Goal: Communication & Community: Answer question/provide support

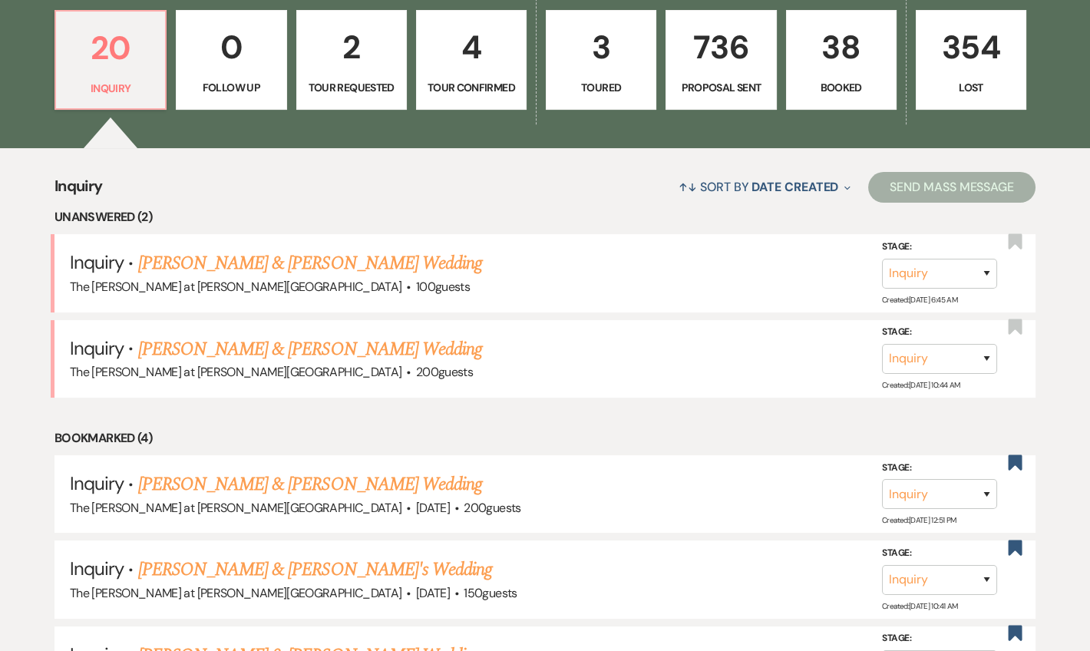
scroll to position [371, 0]
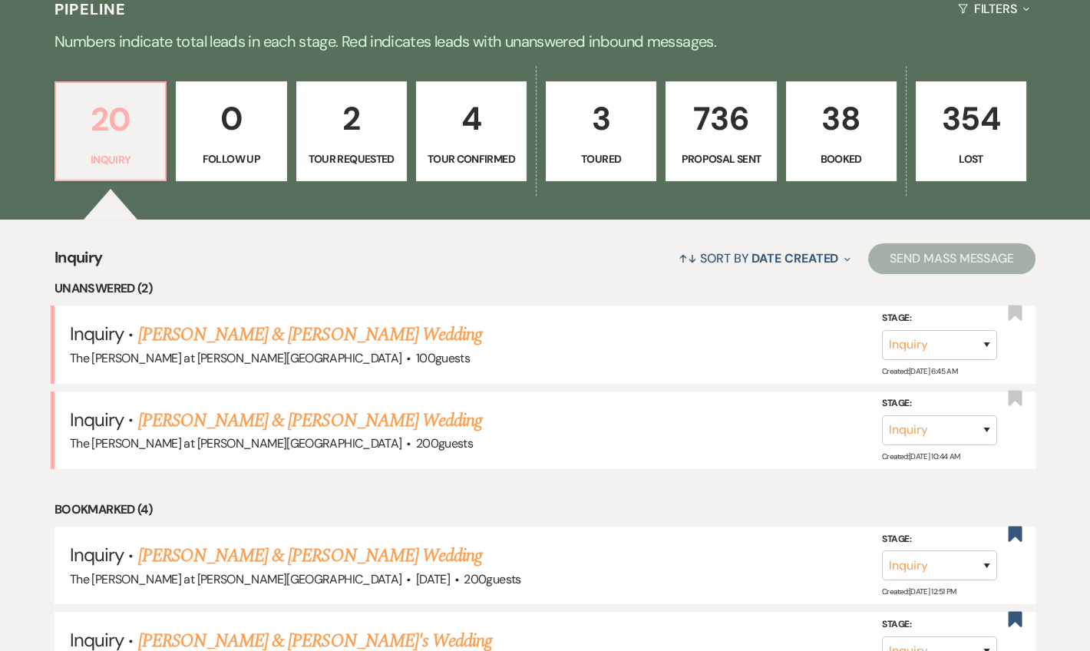
click at [131, 117] on p "20" at bounding box center [110, 119] width 91 height 51
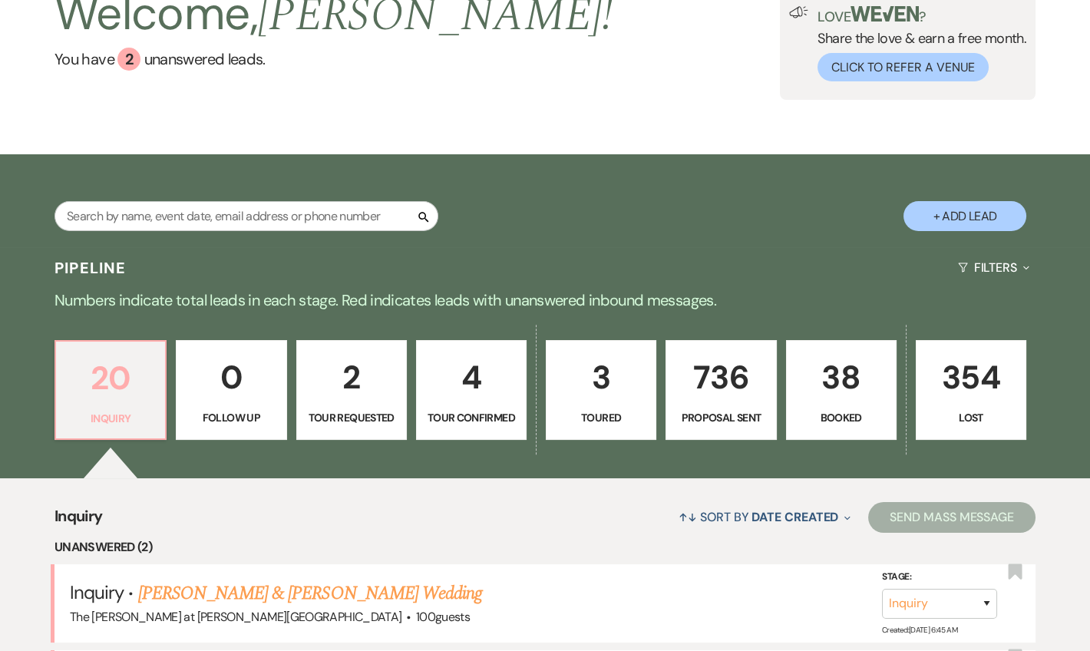
scroll to position [0, 0]
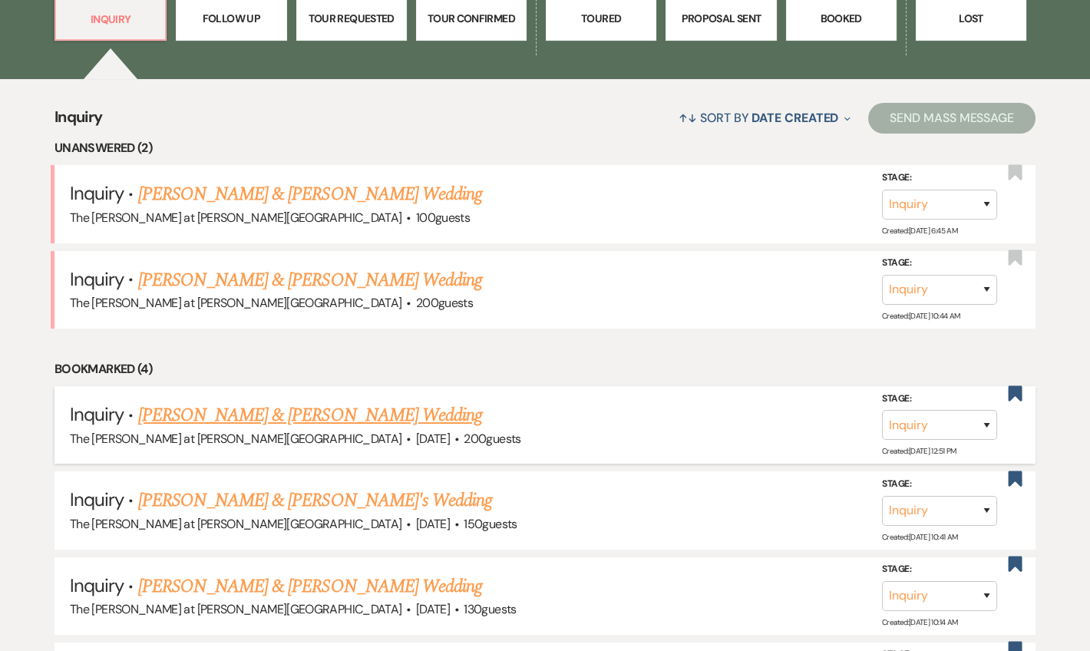
scroll to position [558, 0]
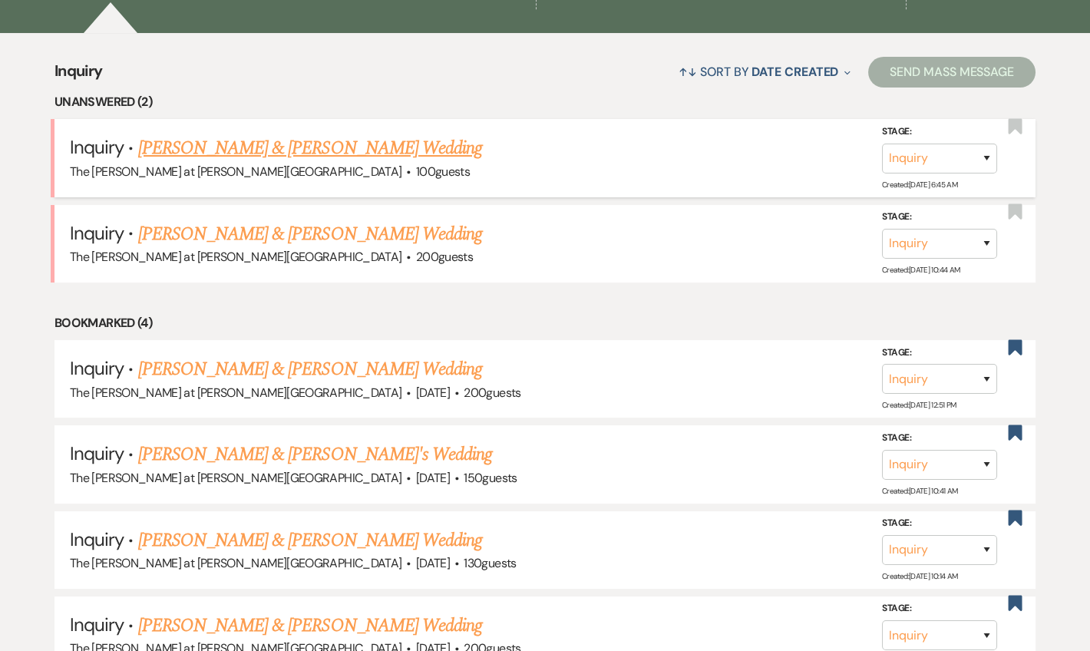
click at [254, 162] on div "The Rosemary at Spano Lake · 100 guests" at bounding box center [545, 172] width 950 height 20
click at [315, 239] on link "[PERSON_NAME] & [PERSON_NAME] Wedding" at bounding box center [310, 234] width 344 height 28
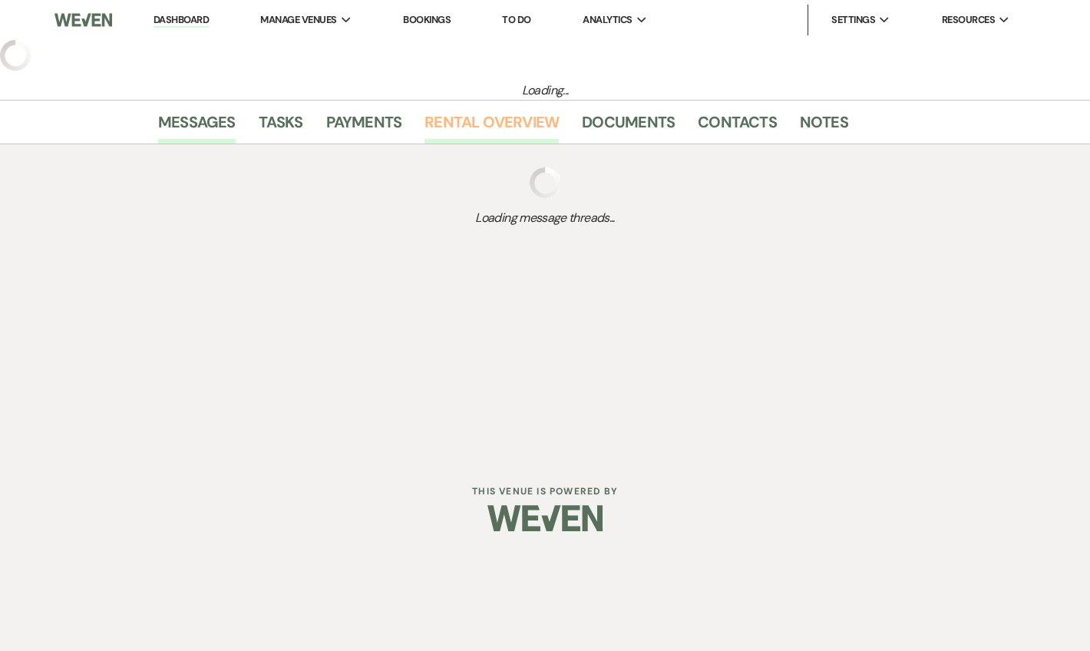
select select "17"
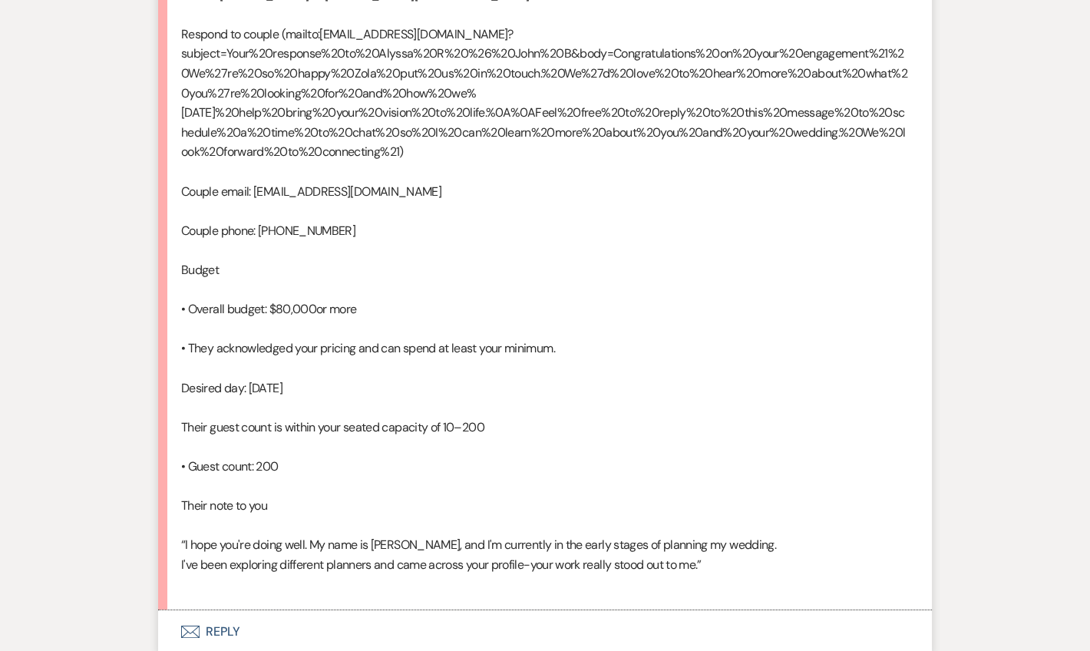
scroll to position [1131, 0]
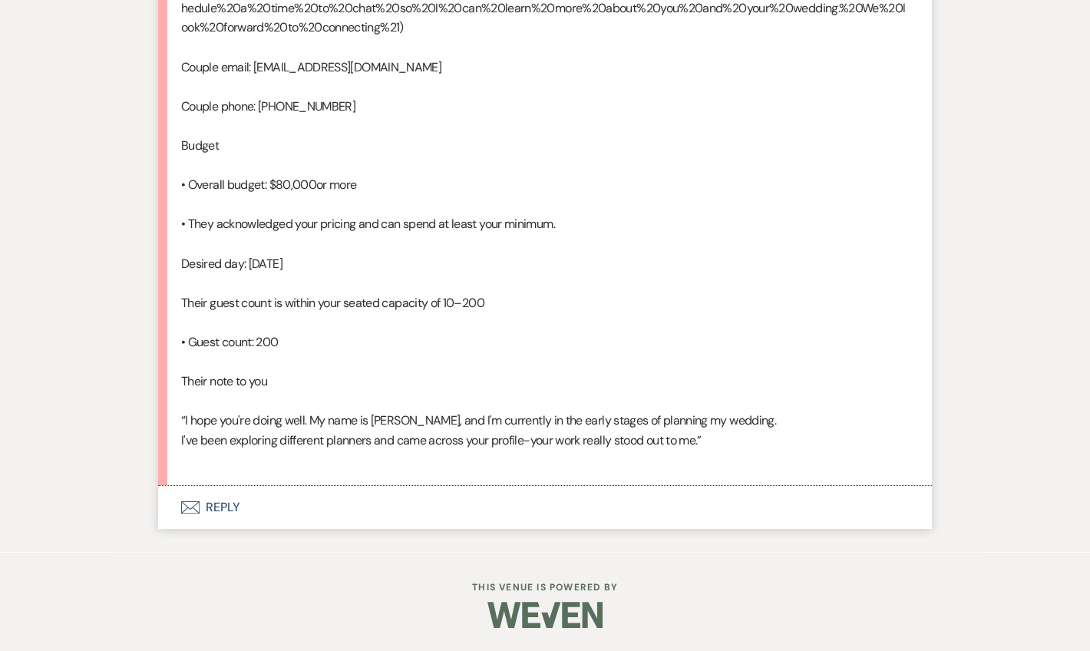
click at [217, 520] on button "Envelope Reply" at bounding box center [545, 507] width 774 height 43
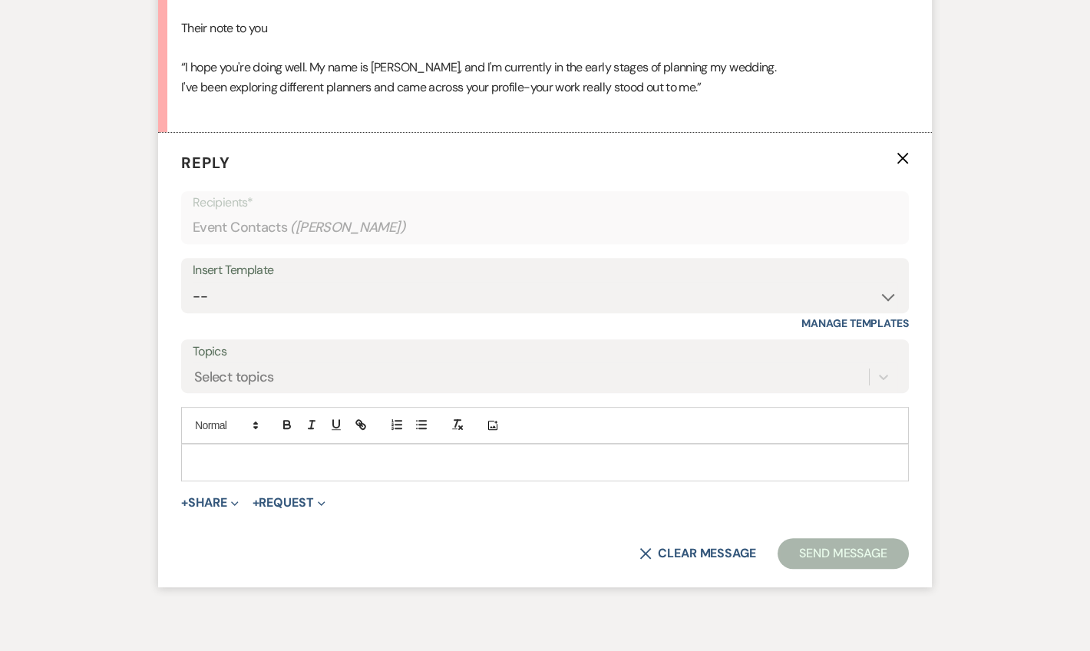
scroll to position [1424, 0]
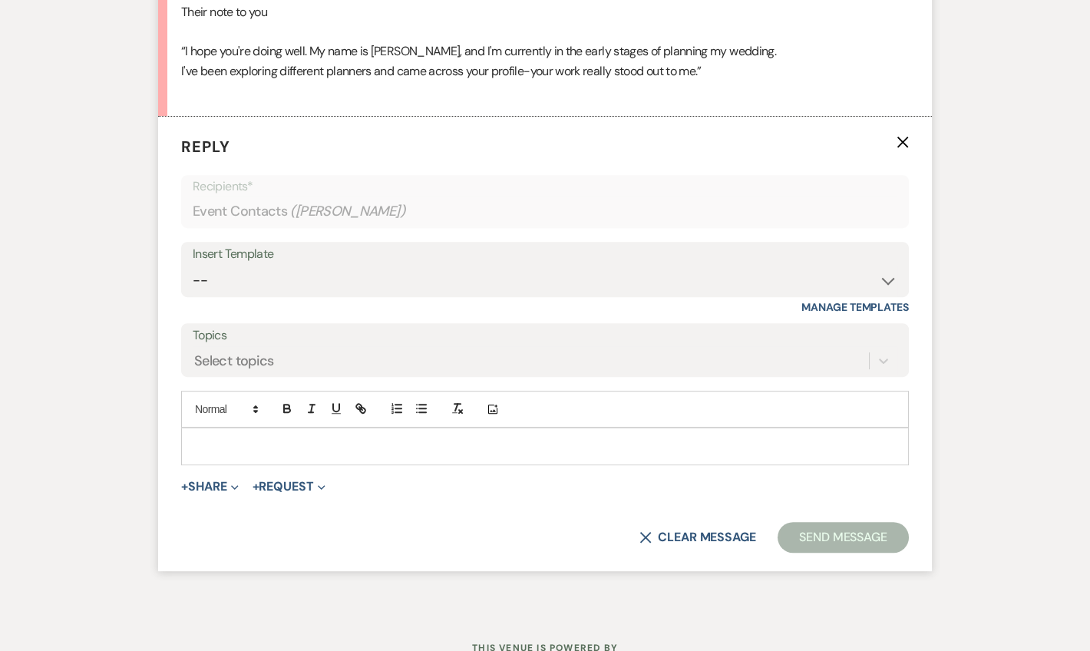
click at [264, 266] on div "Insert Template" at bounding box center [545, 254] width 705 height 22
click at [280, 266] on div "Insert Template" at bounding box center [545, 254] width 705 height 22
click at [307, 295] on select "-- Weven Planning Portal Introduction (Booked Events) Tour Request Response Fol…" at bounding box center [545, 281] width 705 height 30
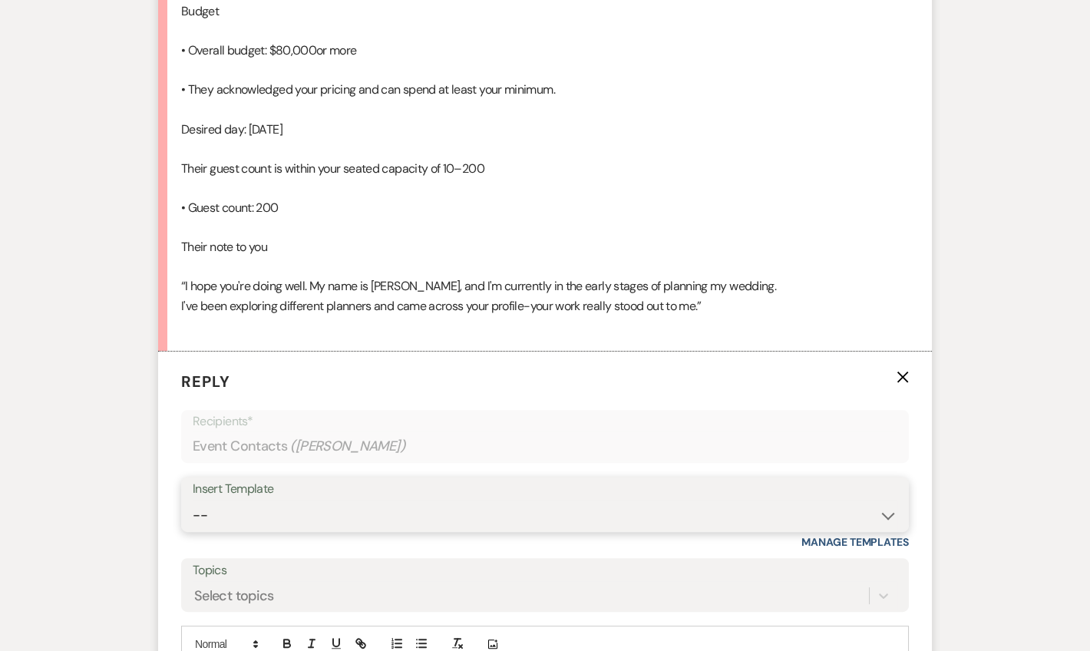
scroll to position [1187, 0]
click at [399, 502] on div "Insert Template" at bounding box center [545, 491] width 705 height 22
drag, startPoint x: 874, startPoint y: 601, endPoint x: 866, endPoint y: 592, distance: 12.5
click at [874, 532] on select "-- Weven Planning Portal Introduction (Booked Events) Tour Request Response Fol…" at bounding box center [545, 517] width 705 height 30
select select "4367"
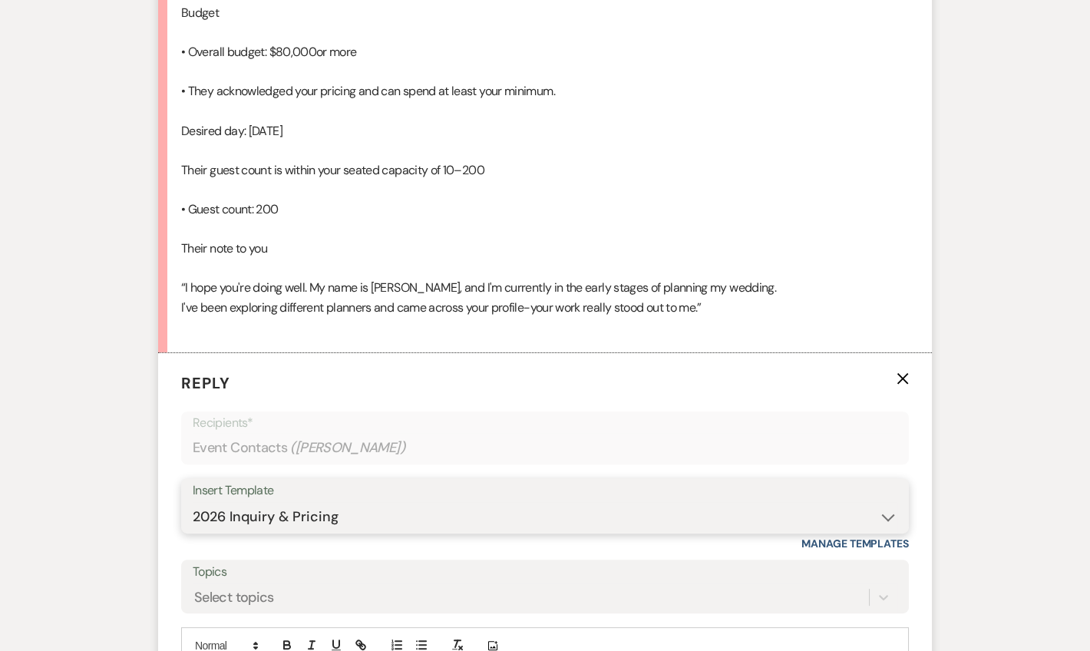
click at [193, 532] on select "-- Weven Planning Portal Introduction (Booked Events) Tour Request Response Fol…" at bounding box center [545, 517] width 705 height 30
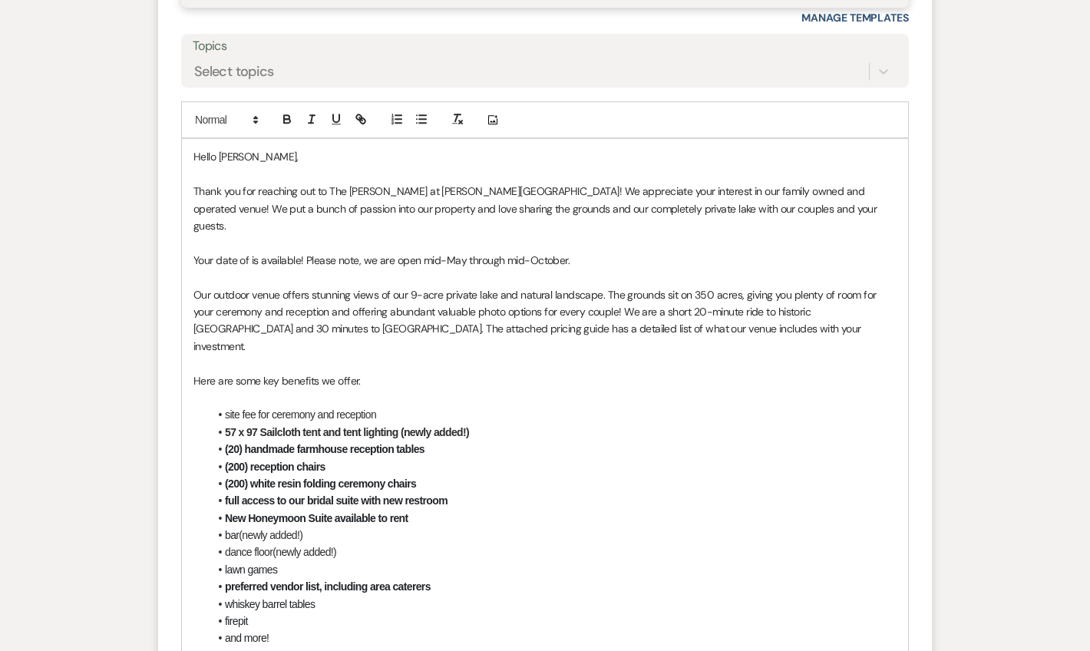
scroll to position [1745, 0]
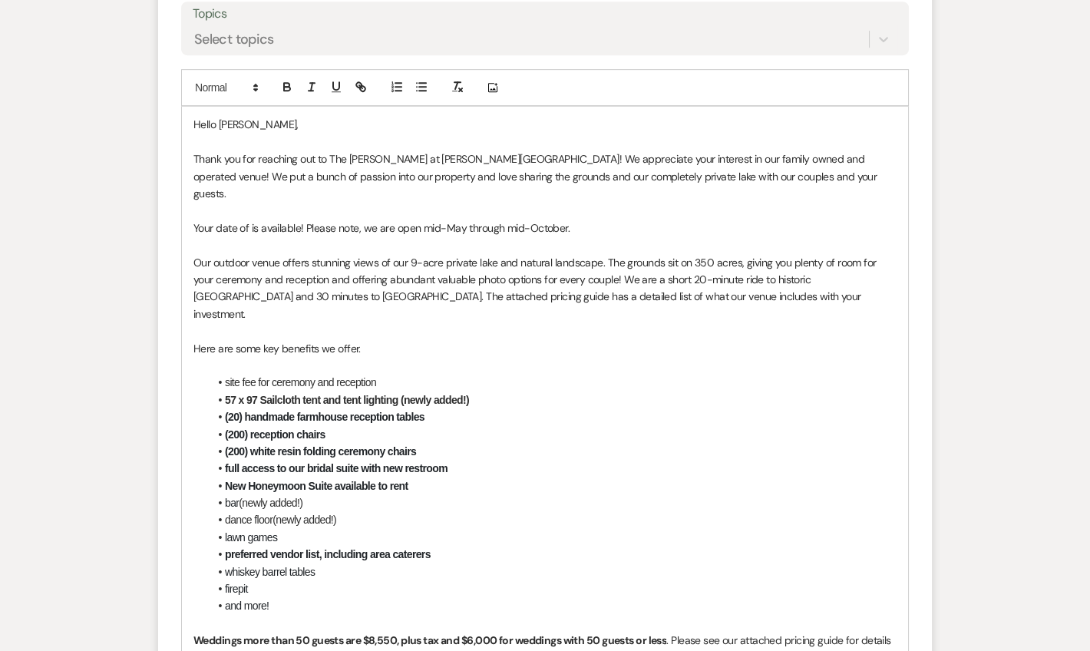
drag, startPoint x: 575, startPoint y: 289, endPoint x: 396, endPoint y: 279, distance: 179.1
click at [408, 236] on p "Your date of is available! Please note, we are open mid-May through mid-October." at bounding box center [544, 227] width 703 height 17
drag, startPoint x: 304, startPoint y: 282, endPoint x: 176, endPoint y: 284, distance: 128.2
click at [176, 284] on form "Reply X Draft Recipients* Event Contacts ( Alyssa Rary ) Insert Template -- Wev…" at bounding box center [545, 453] width 774 height 1316
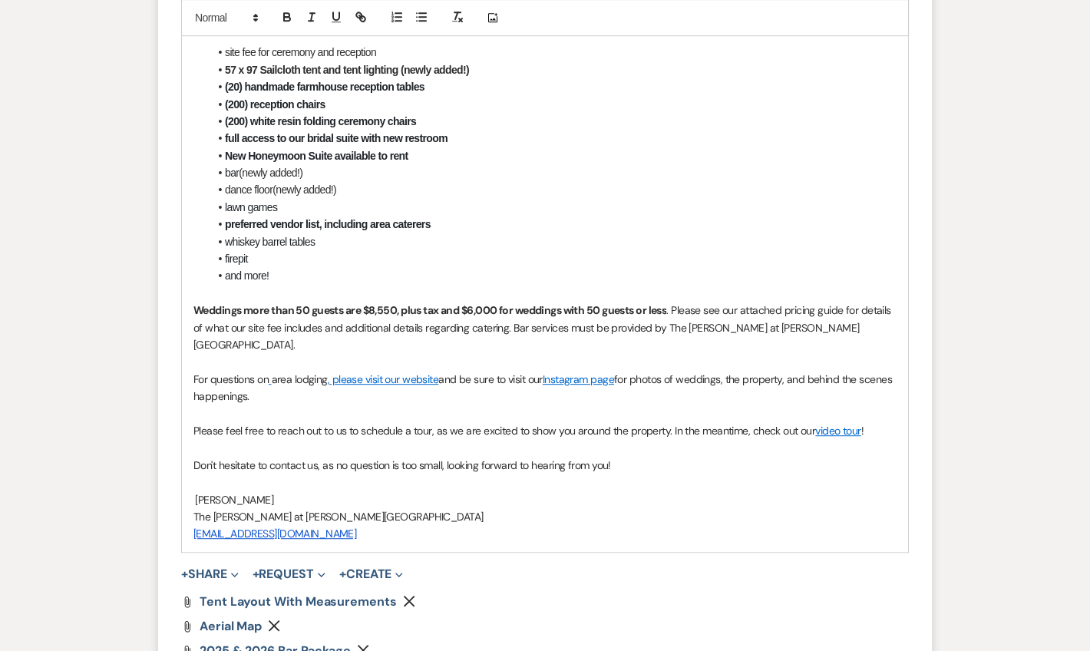
scroll to position [2117, 0]
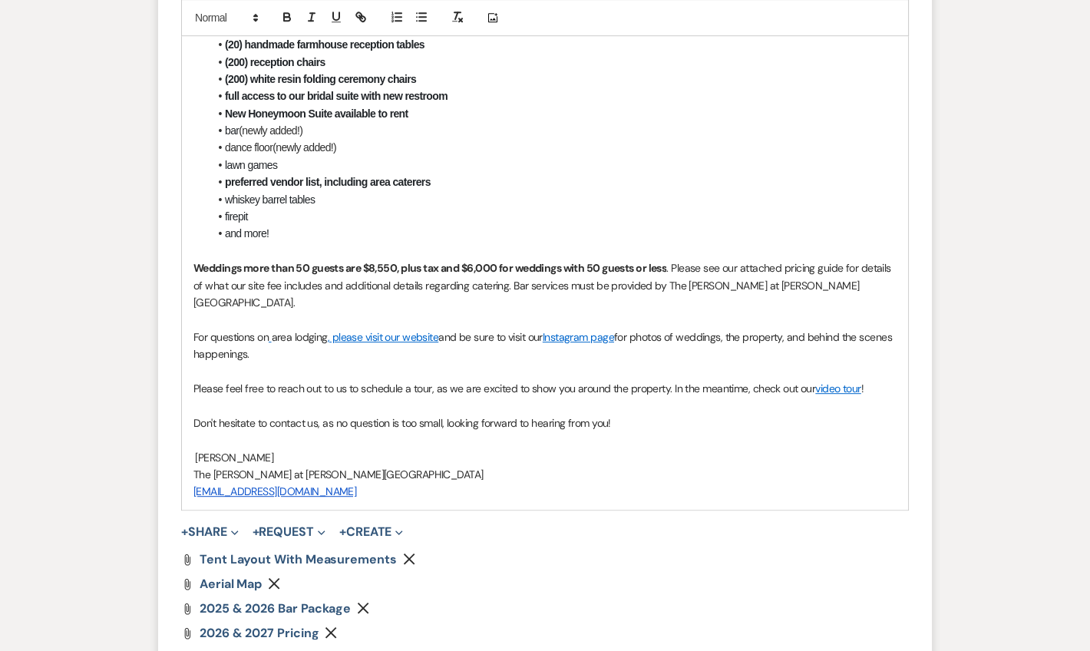
click at [836, 311] on p "Weddings more than 50 guests are $8,550, plus tax and $6,000 for weddings with …" at bounding box center [544, 284] width 703 height 51
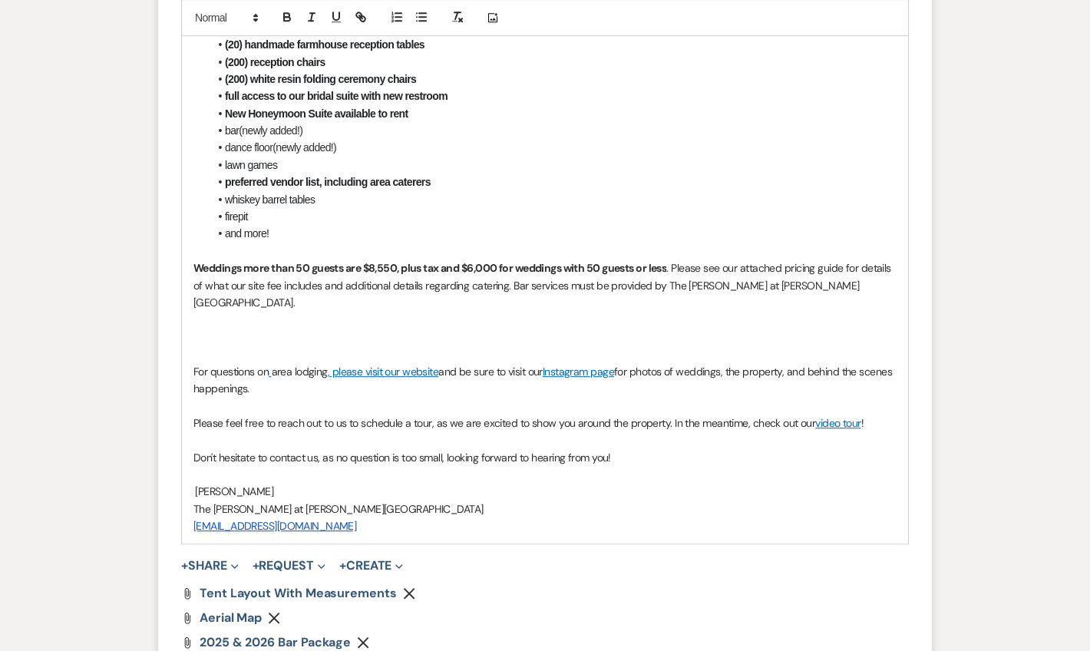
click at [198, 328] on p at bounding box center [544, 319] width 703 height 17
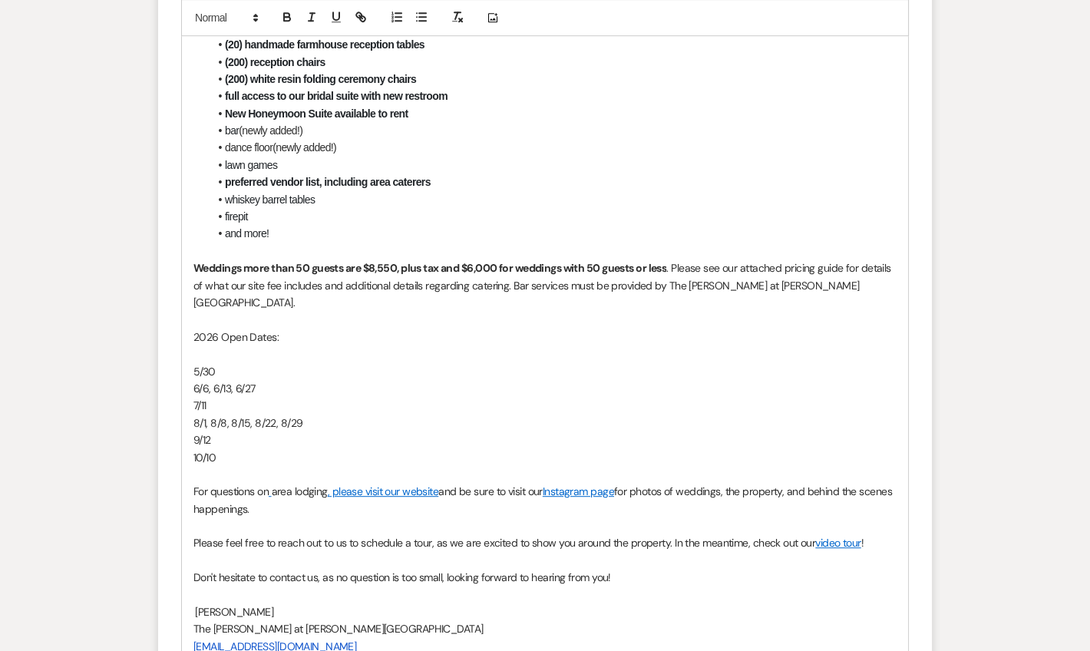
click at [248, 345] on p "2026 Open Dates:" at bounding box center [544, 336] width 703 height 17
click at [236, 362] on p at bounding box center [544, 353] width 703 height 17
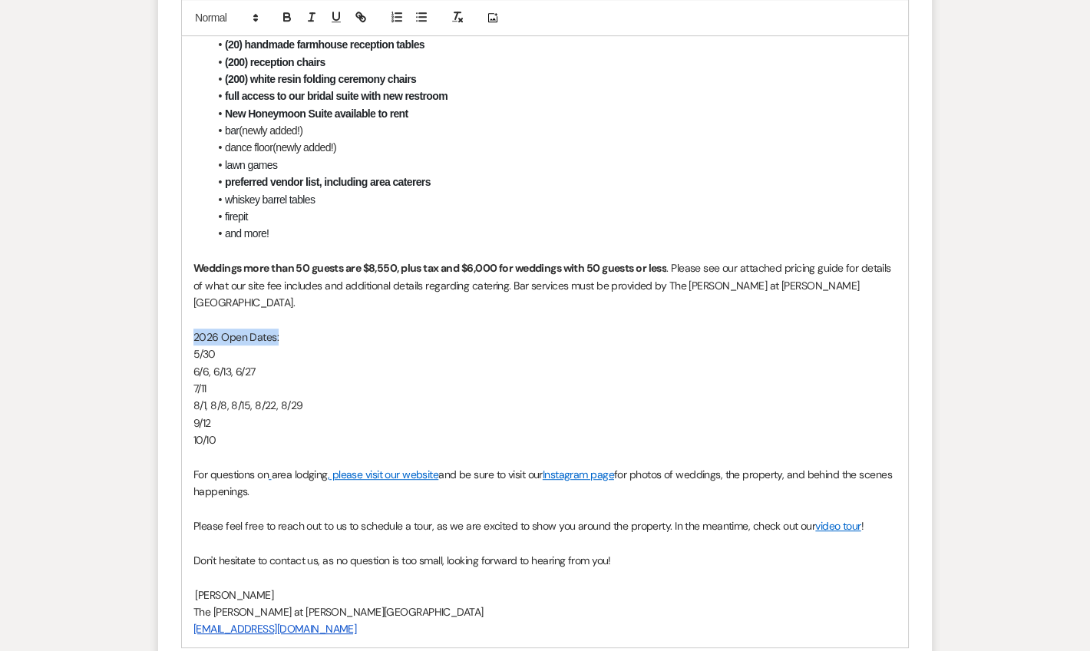
drag, startPoint x: 286, startPoint y: 360, endPoint x: 187, endPoint y: 358, distance: 99.0
click at [187, 358] on div "Hello Alyssa, Thank you for reaching out to The Rosemary at Spano Lake! We appr…" at bounding box center [545, 190] width 726 height 912
click at [292, 14] on icon "button" at bounding box center [287, 18] width 14 height 14
click at [546, 397] on p "7/11" at bounding box center [544, 388] width 703 height 17
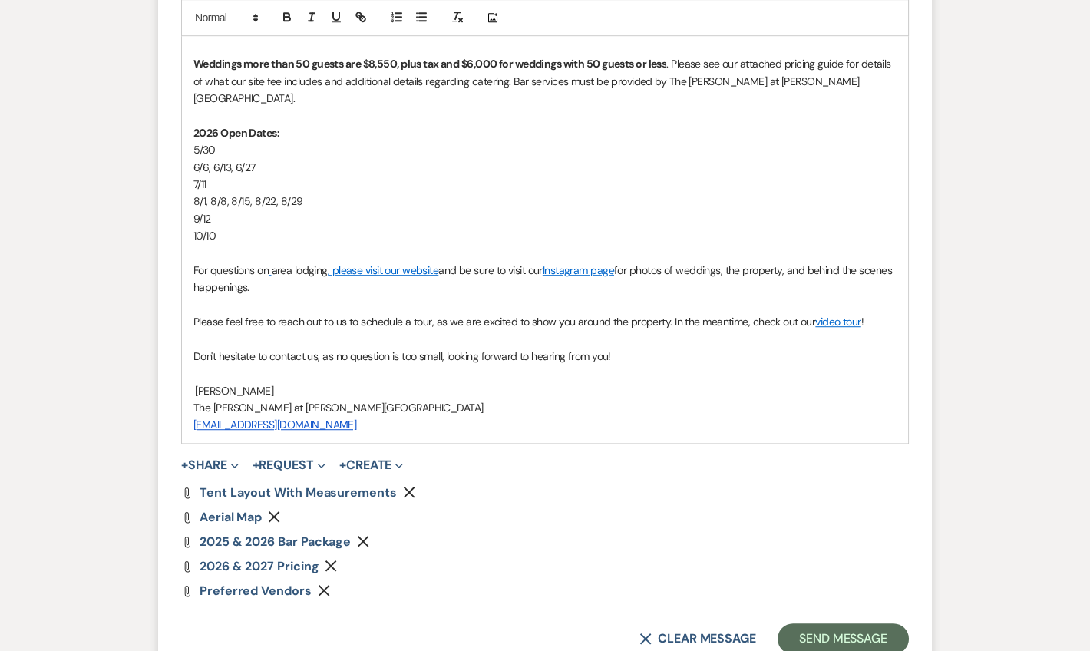
scroll to position [2507, 0]
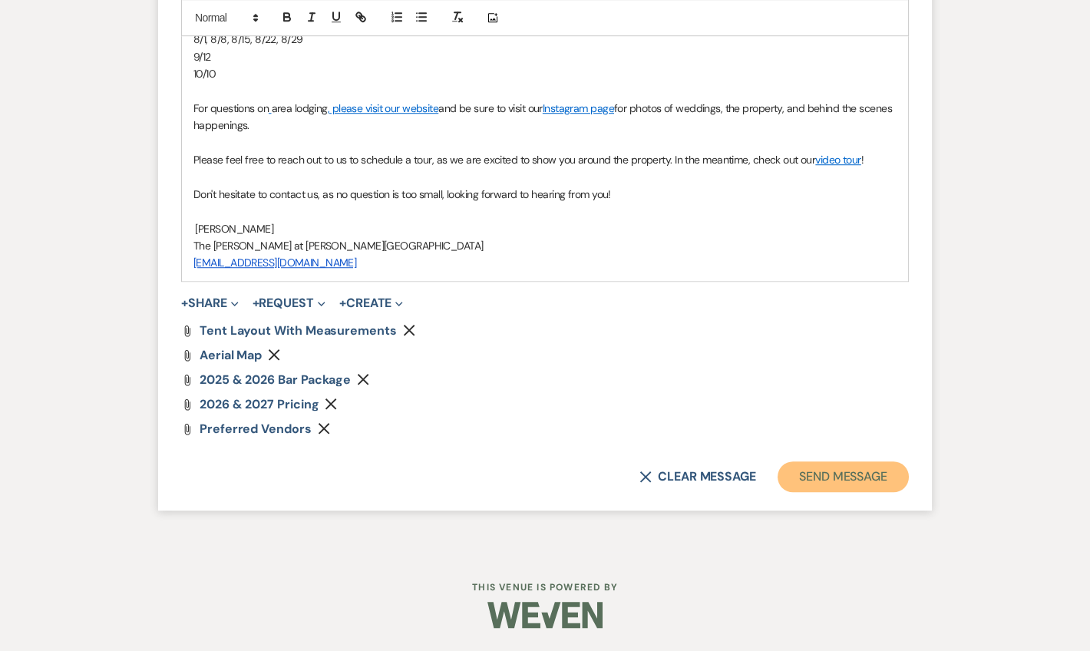
click at [820, 481] on button "Send Message" at bounding box center [842, 476] width 131 height 31
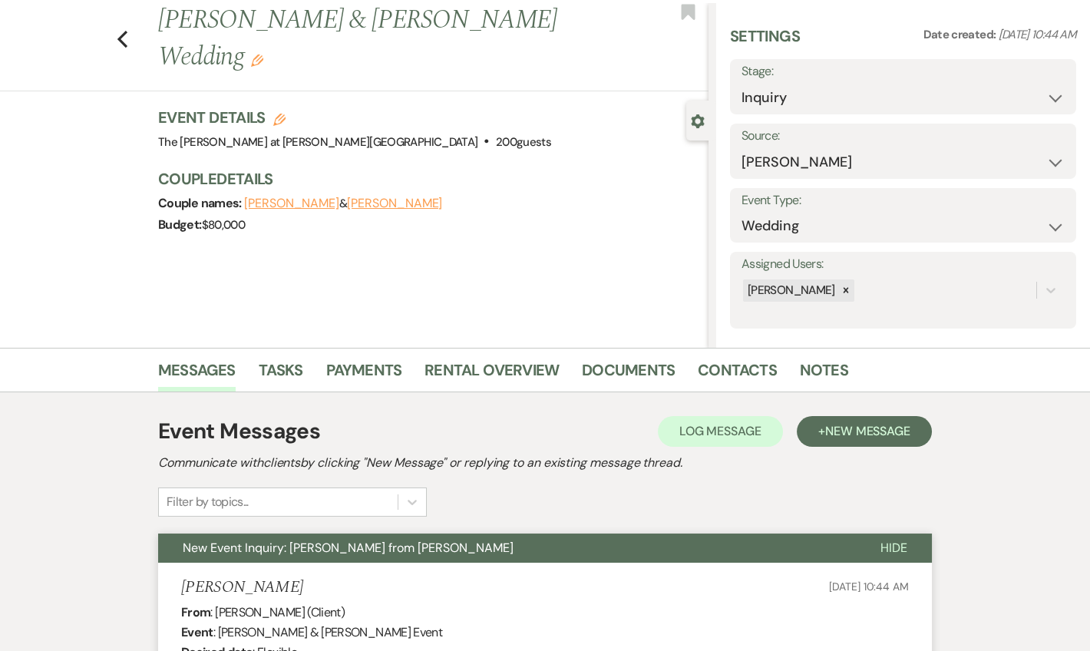
scroll to position [3, 0]
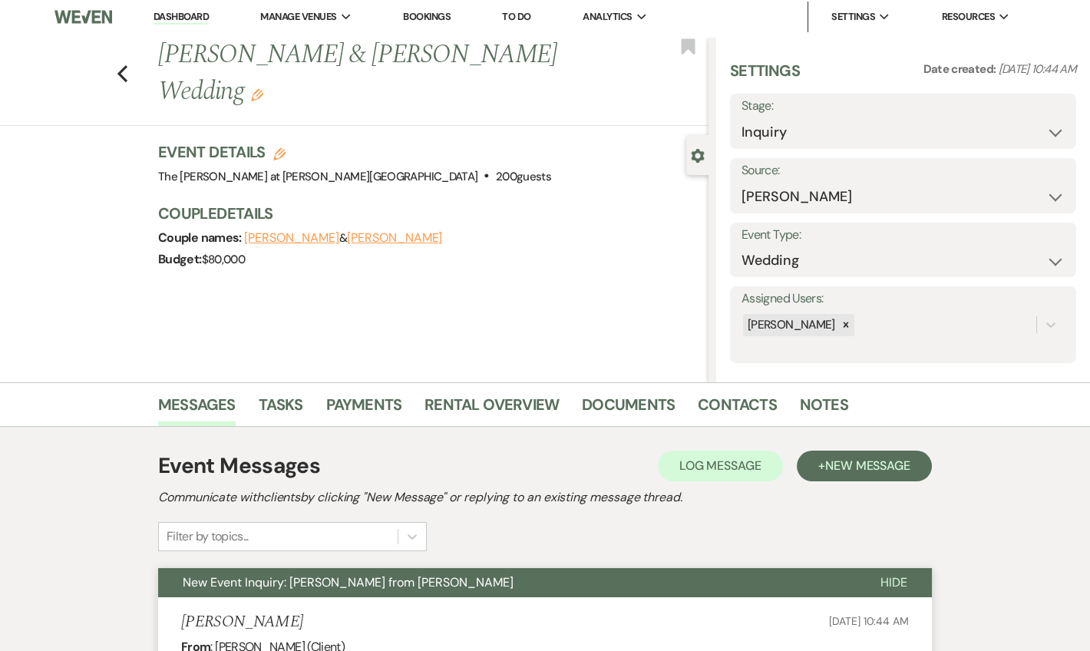
click at [184, 24] on li "Dashboard" at bounding box center [181, 17] width 71 height 31
drag, startPoint x: 197, startPoint y: 18, endPoint x: 235, endPoint y: 21, distance: 37.7
click at [198, 18] on link "Dashboard" at bounding box center [180, 17] width 55 height 15
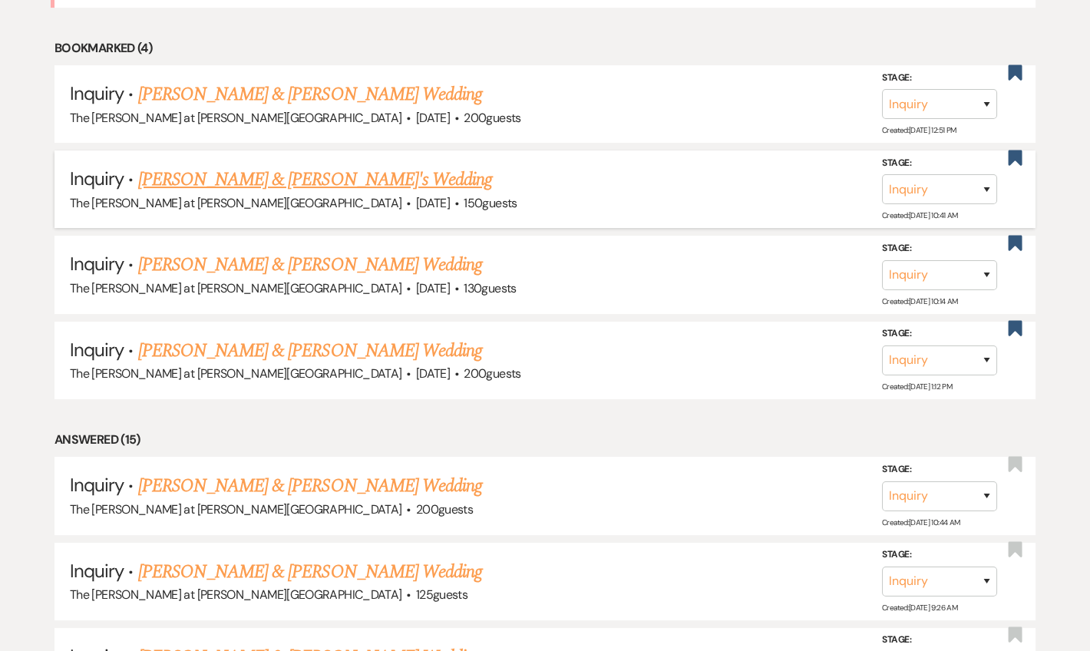
scroll to position [468, 0]
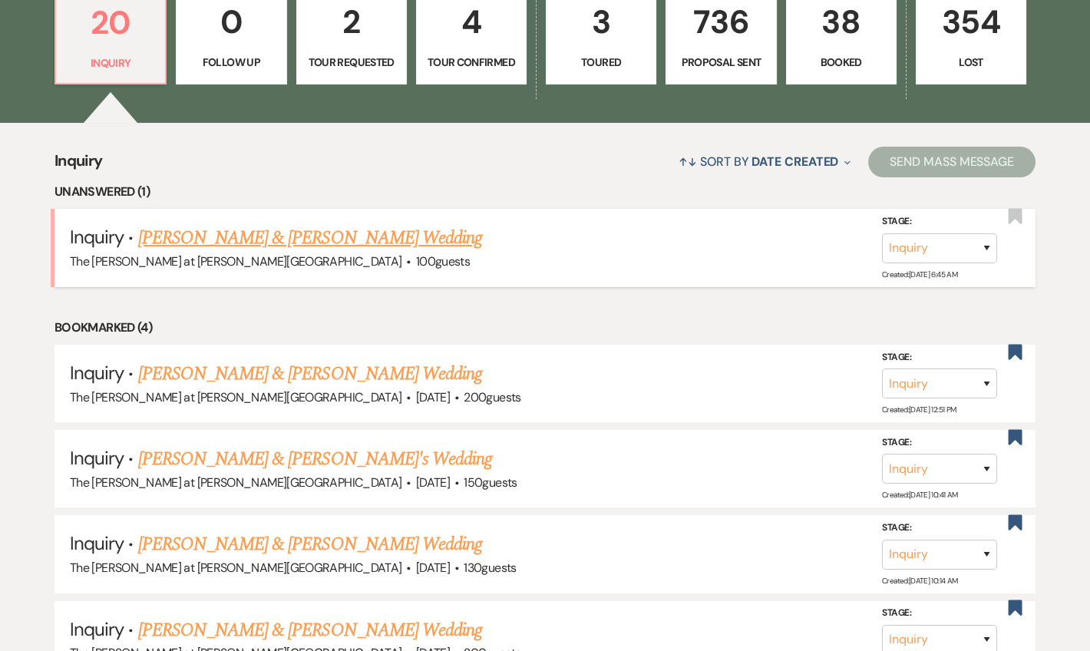
click at [358, 227] on link "[PERSON_NAME] & [PERSON_NAME] Wedding" at bounding box center [310, 238] width 344 height 28
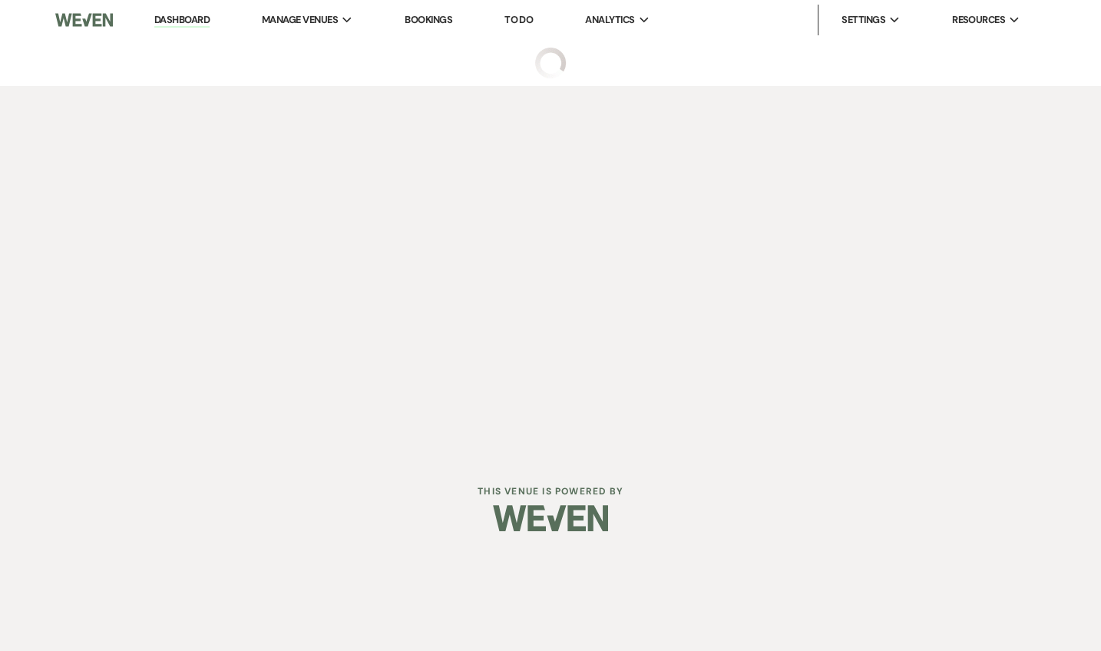
select select "17"
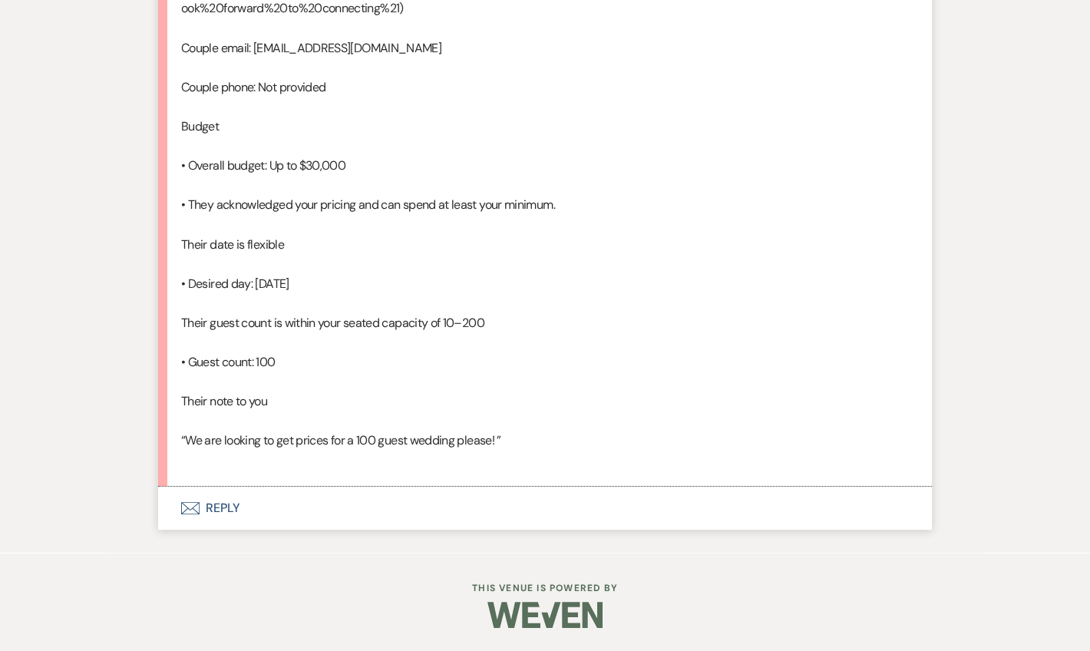
scroll to position [1150, 0]
drag, startPoint x: 226, startPoint y: 513, endPoint x: 338, endPoint y: 435, distance: 136.7
click at [226, 512] on button "Envelope Reply" at bounding box center [545, 508] width 774 height 43
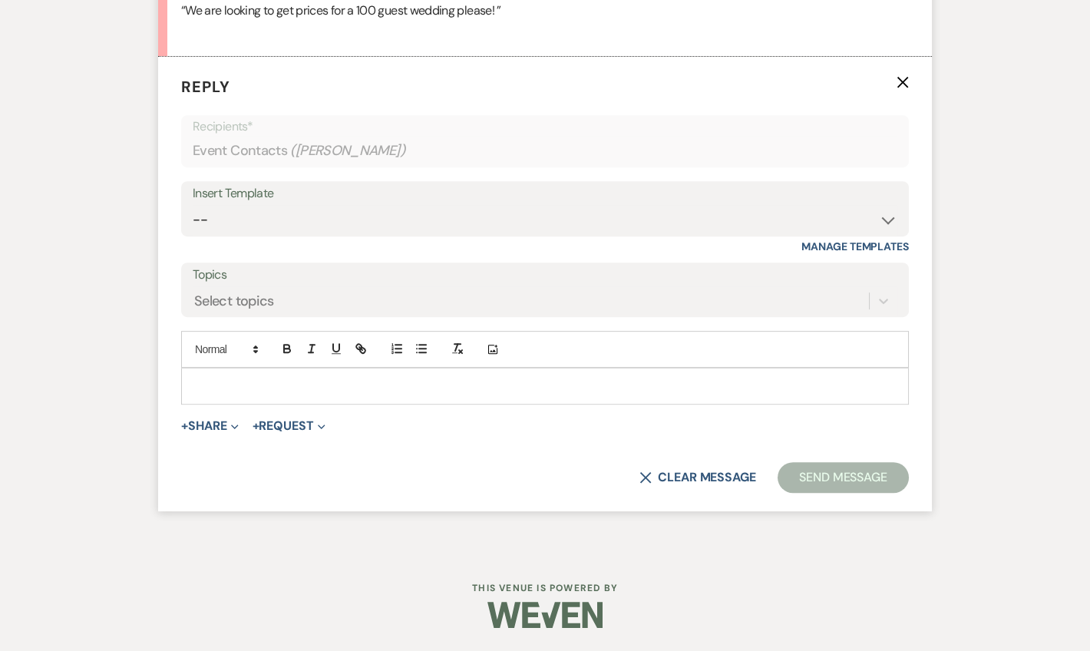
scroll to position [1539, 0]
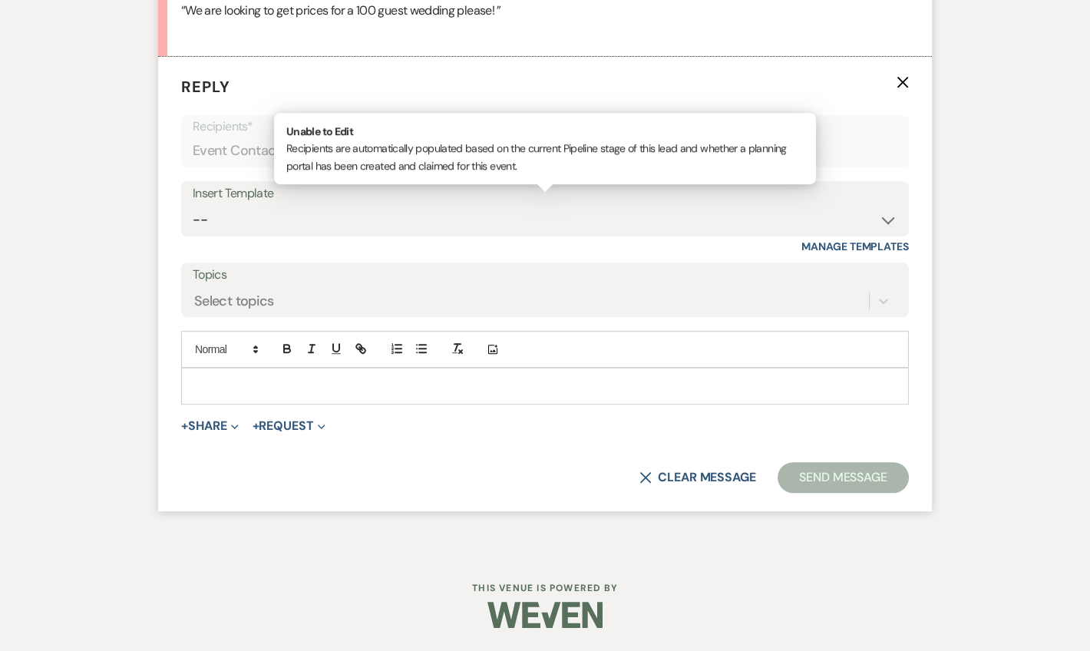
click at [300, 161] on span "( Christopher Ortiz )" at bounding box center [347, 150] width 115 height 21
click at [421, 235] on select "-- Weven Planning Portal Introduction (Booked Events) Tour Request Response Fol…" at bounding box center [545, 220] width 705 height 30
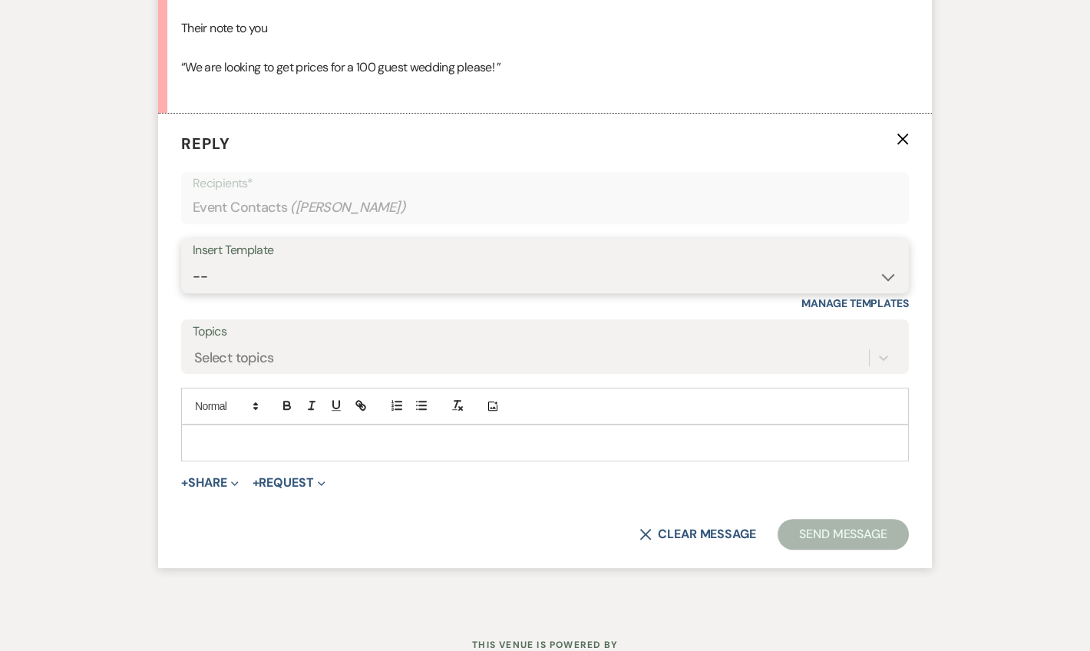
scroll to position [1393, 0]
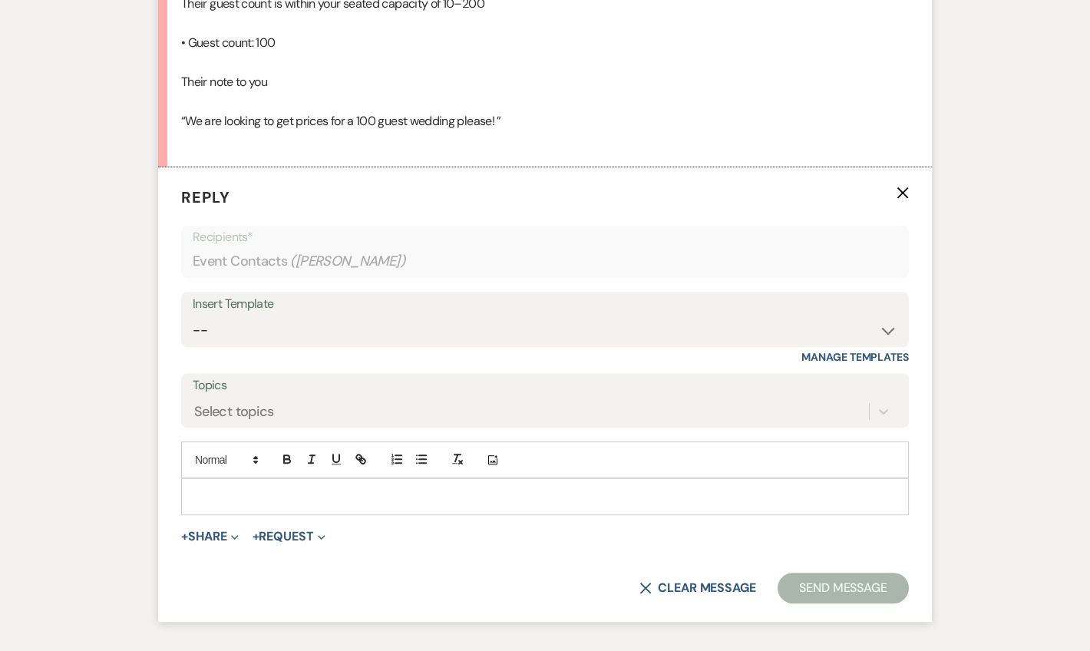
click at [325, 315] on div "Insert Template" at bounding box center [545, 304] width 705 height 22
click at [326, 315] on div "Insert Template" at bounding box center [545, 304] width 705 height 22
click at [323, 345] on select "-- Weven Planning Portal Introduction (Booked Events) Tour Request Response Fol…" at bounding box center [545, 330] width 705 height 30
select select "4367"
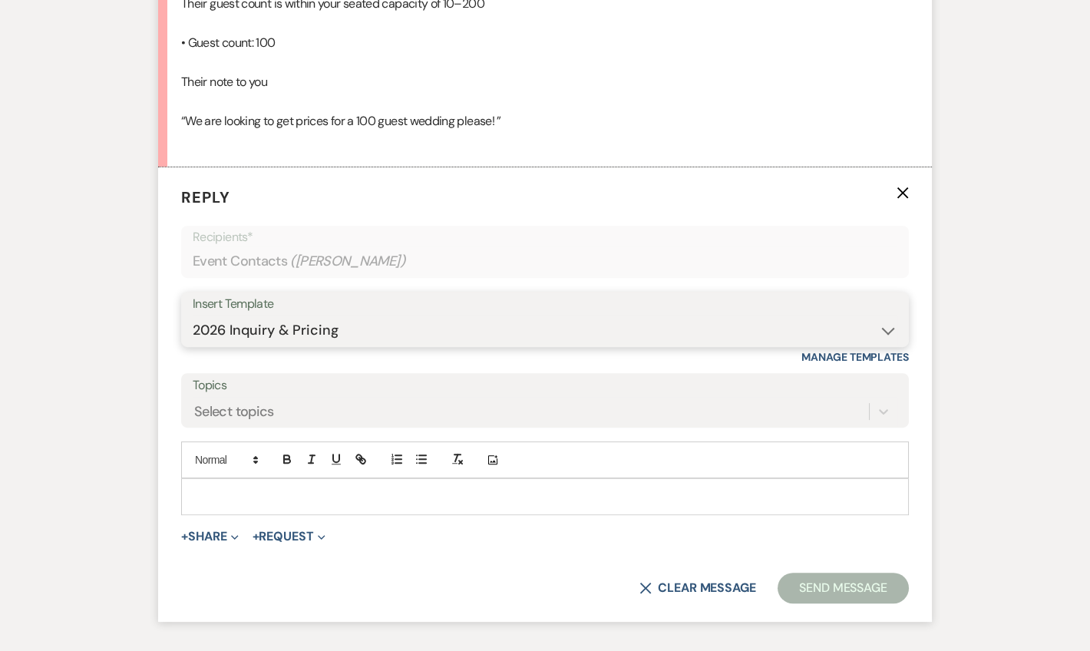
click at [193, 345] on select "-- Weven Planning Portal Introduction (Booked Events) Tour Request Response Fol…" at bounding box center [545, 330] width 705 height 30
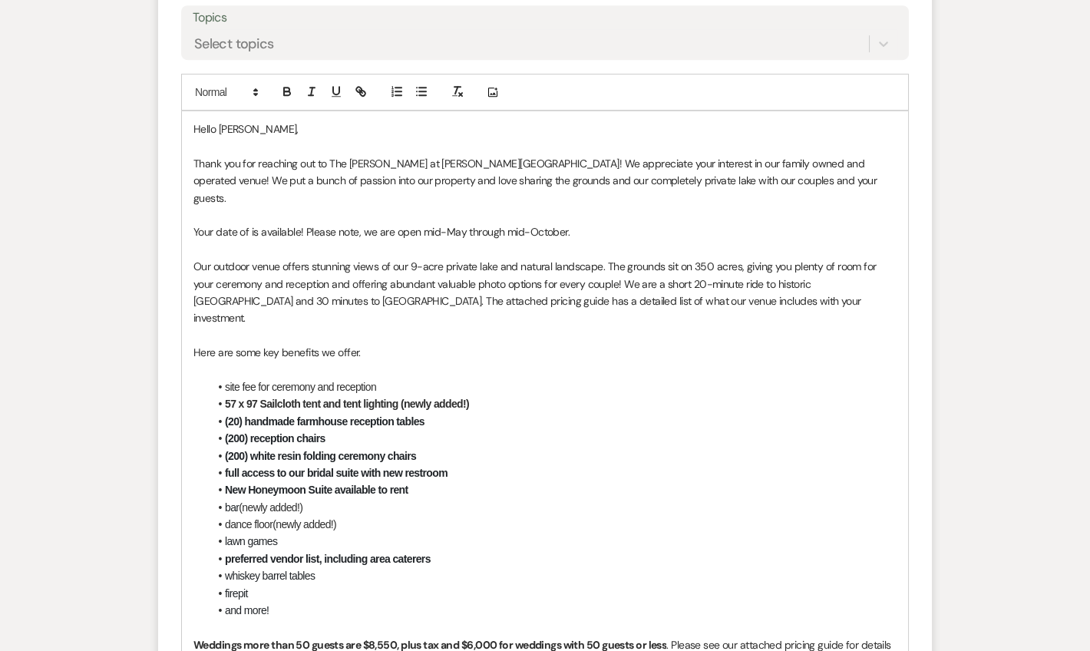
scroll to position [1765, 0]
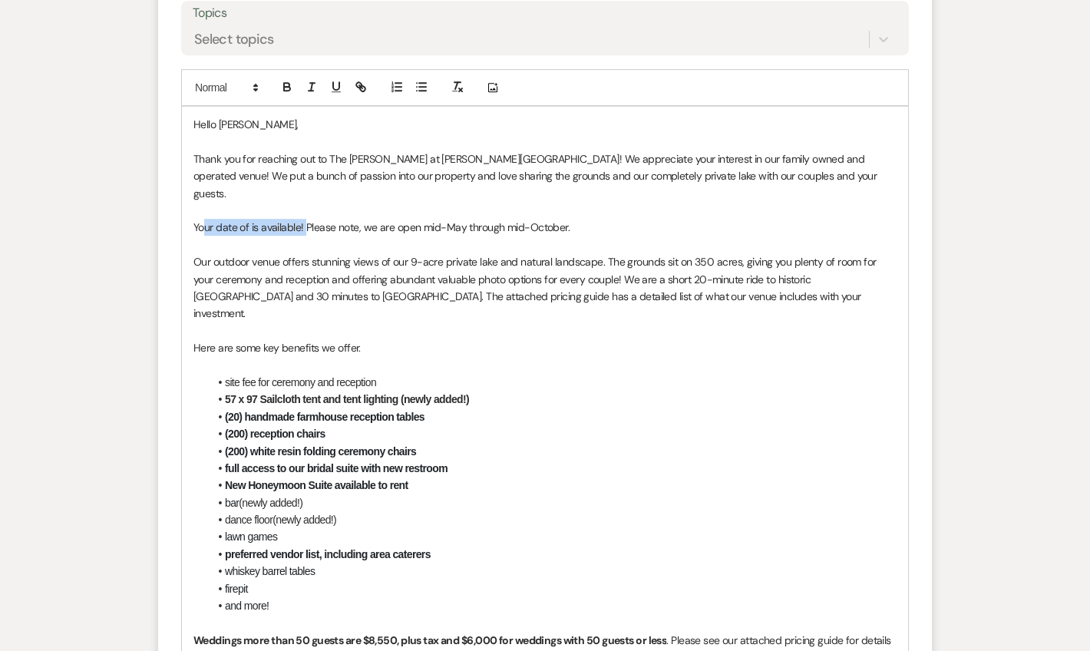
drag, startPoint x: 305, startPoint y: 283, endPoint x: 203, endPoint y: 285, distance: 102.1
click at [203, 234] on span "Your date of is available! Please note, we are open mid-May through mid-October." at bounding box center [381, 227] width 376 height 14
click at [550, 374] on p at bounding box center [544, 365] width 703 height 17
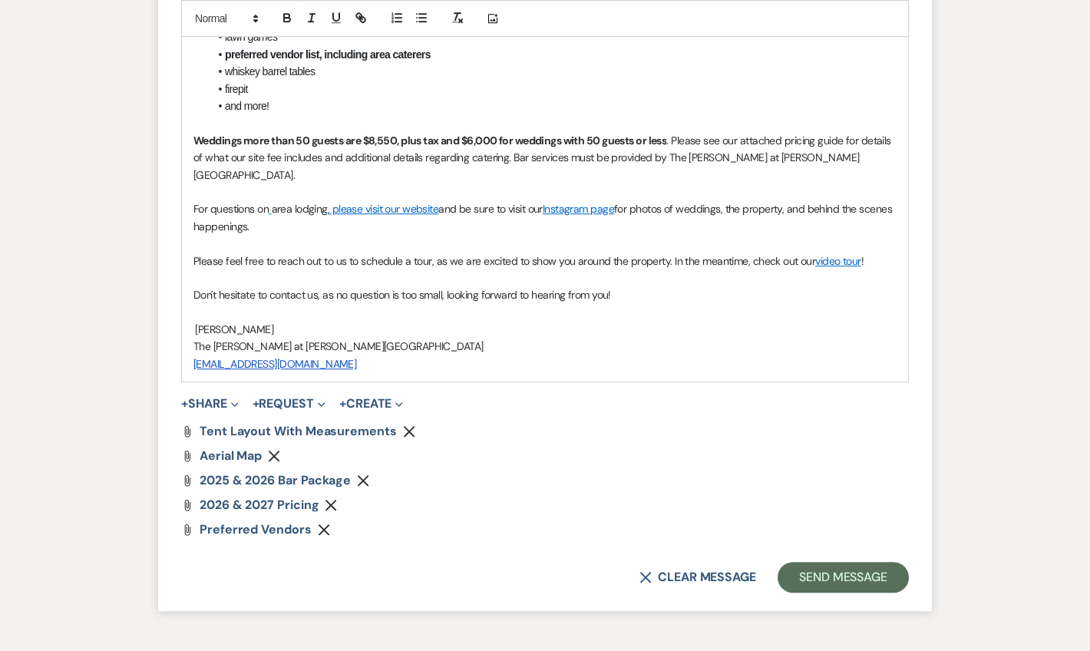
scroll to position [2389, 0]
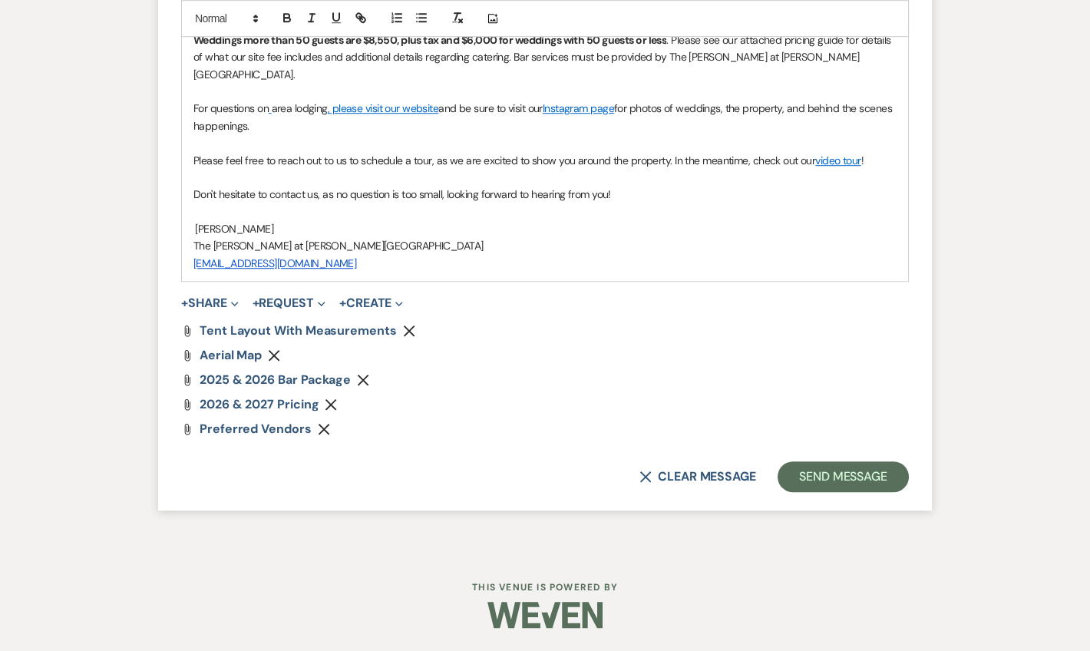
drag, startPoint x: 871, startPoint y: 475, endPoint x: 853, endPoint y: 369, distance: 107.4
click at [871, 474] on button "Send Message" at bounding box center [842, 476] width 131 height 31
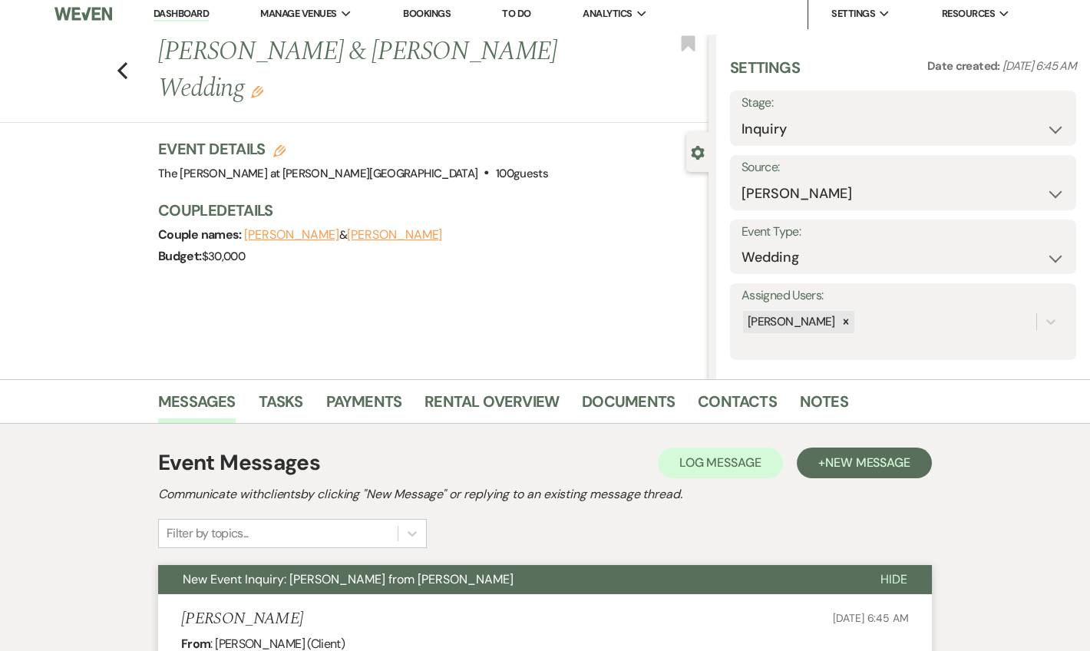
scroll to position [0, 0]
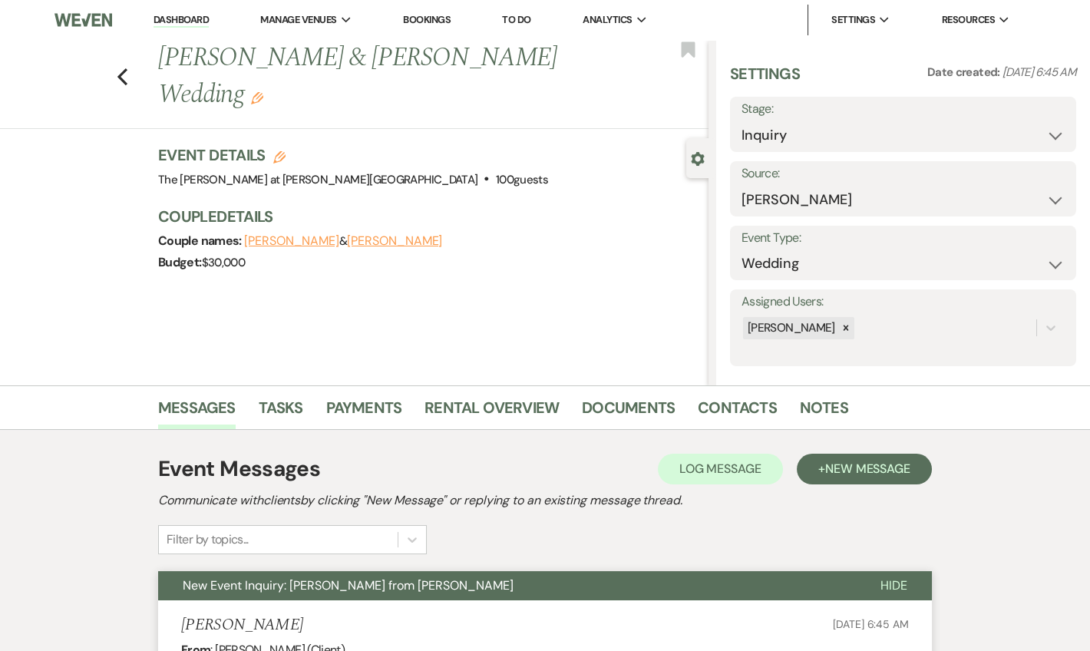
click at [165, 34] on li "Dashboard" at bounding box center [181, 20] width 71 height 31
click at [169, 26] on link "Dashboard" at bounding box center [180, 20] width 55 height 15
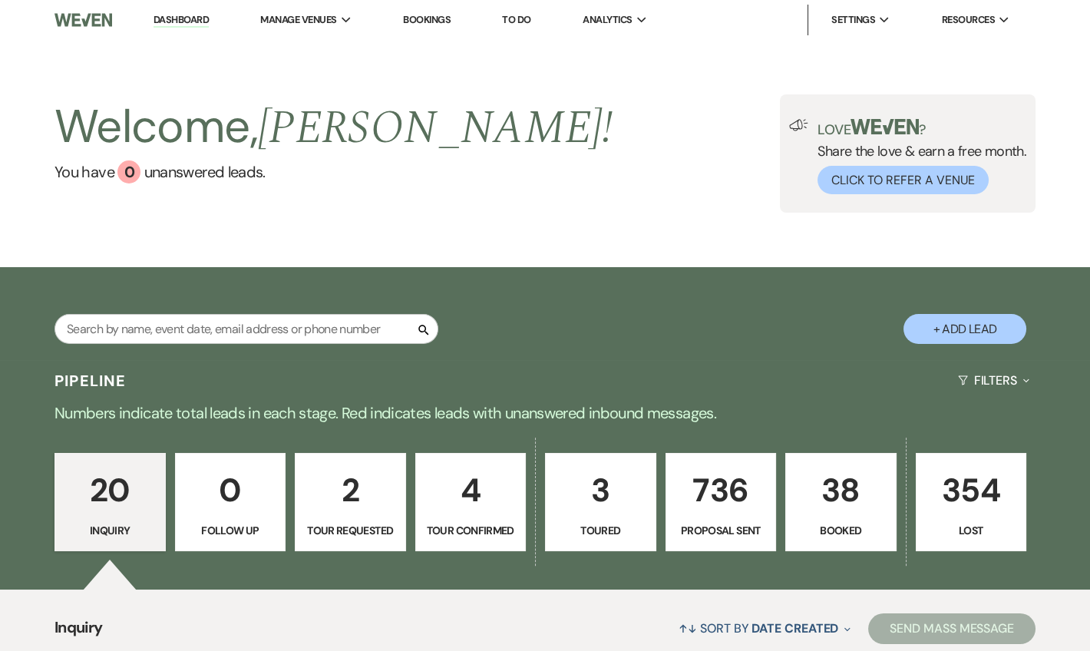
drag, startPoint x: 168, startPoint y: 16, endPoint x: 196, endPoint y: 3, distance: 31.3
click at [169, 16] on link "Dashboard" at bounding box center [180, 20] width 55 height 15
